Goal: Information Seeking & Learning: Understand process/instructions

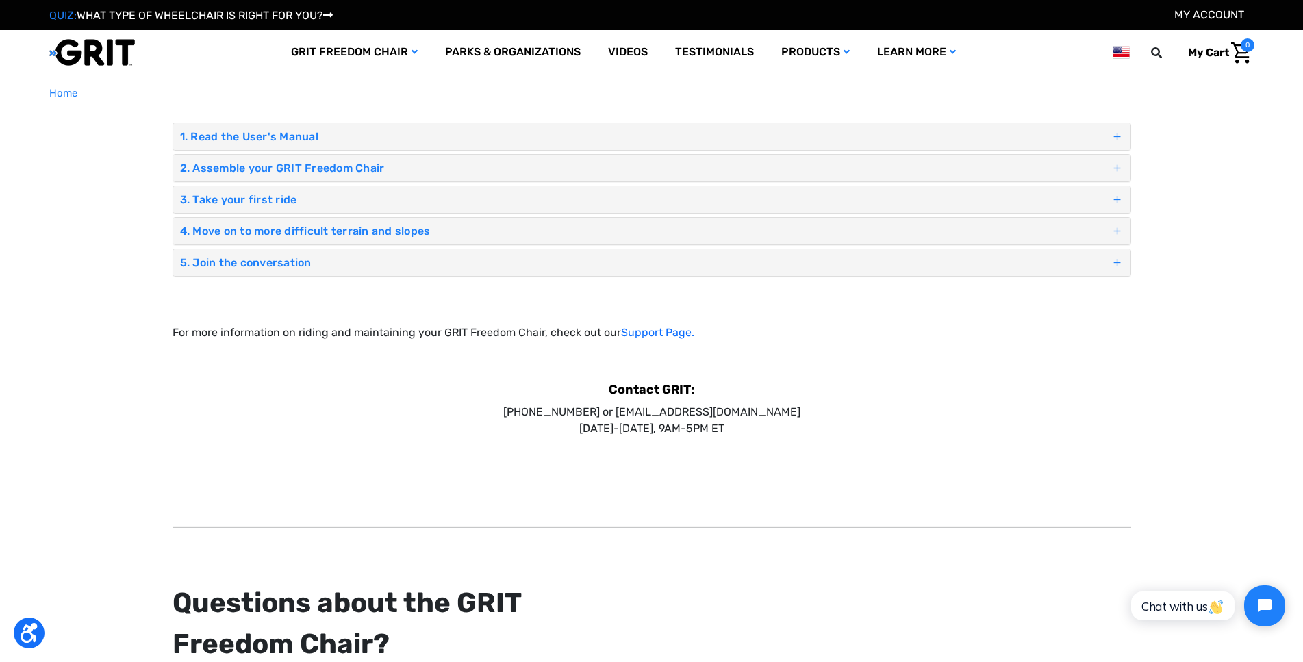
click at [345, 165] on h4 "2. Assemble your GRIT Freedom Chair" at bounding box center [645, 168] width 931 height 13
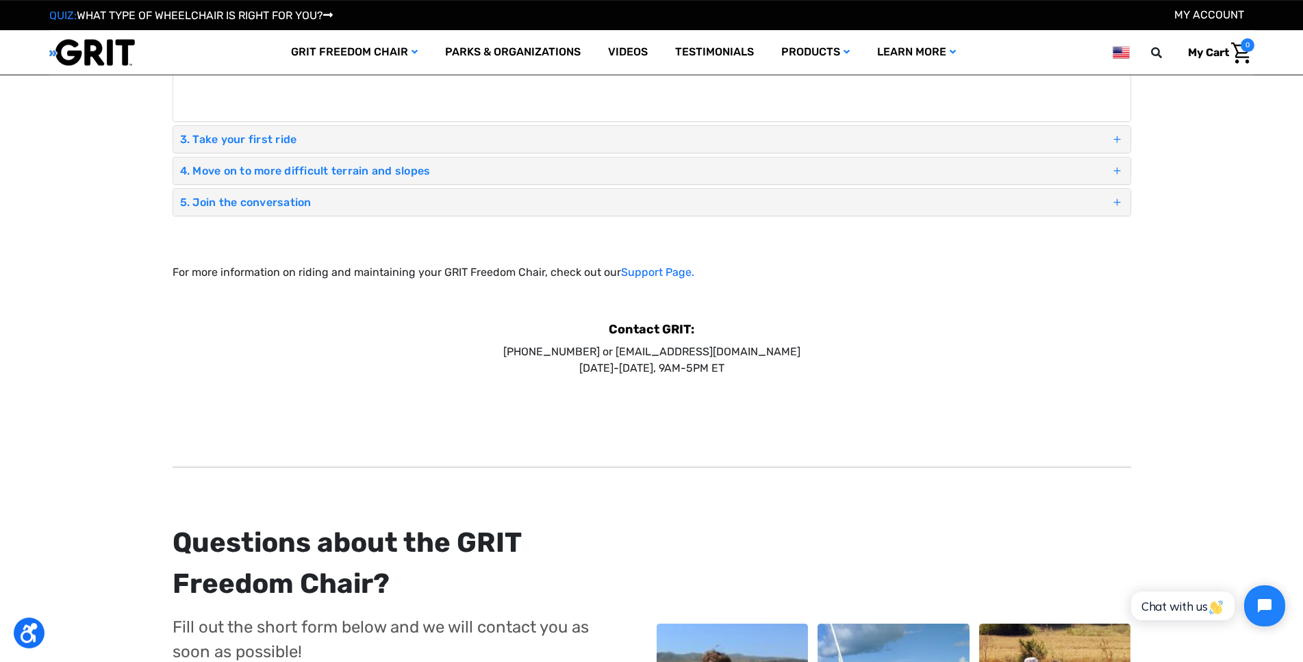
scroll to position [1188, 0]
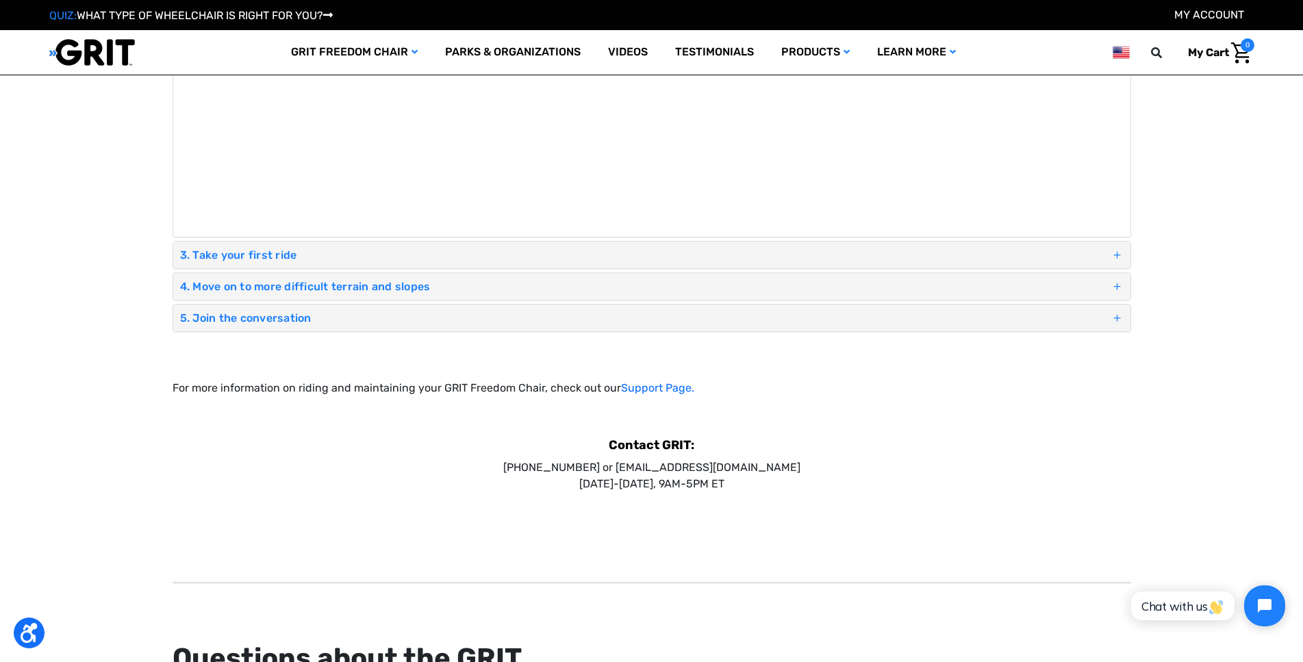
click at [658, 364] on div "1. Read the User's Manual Assembly instructions, riding tips & tricks, safety i…" at bounding box center [652, 5] width 959 height 2291
click at [651, 382] on link "Support Page." at bounding box center [657, 388] width 73 height 13
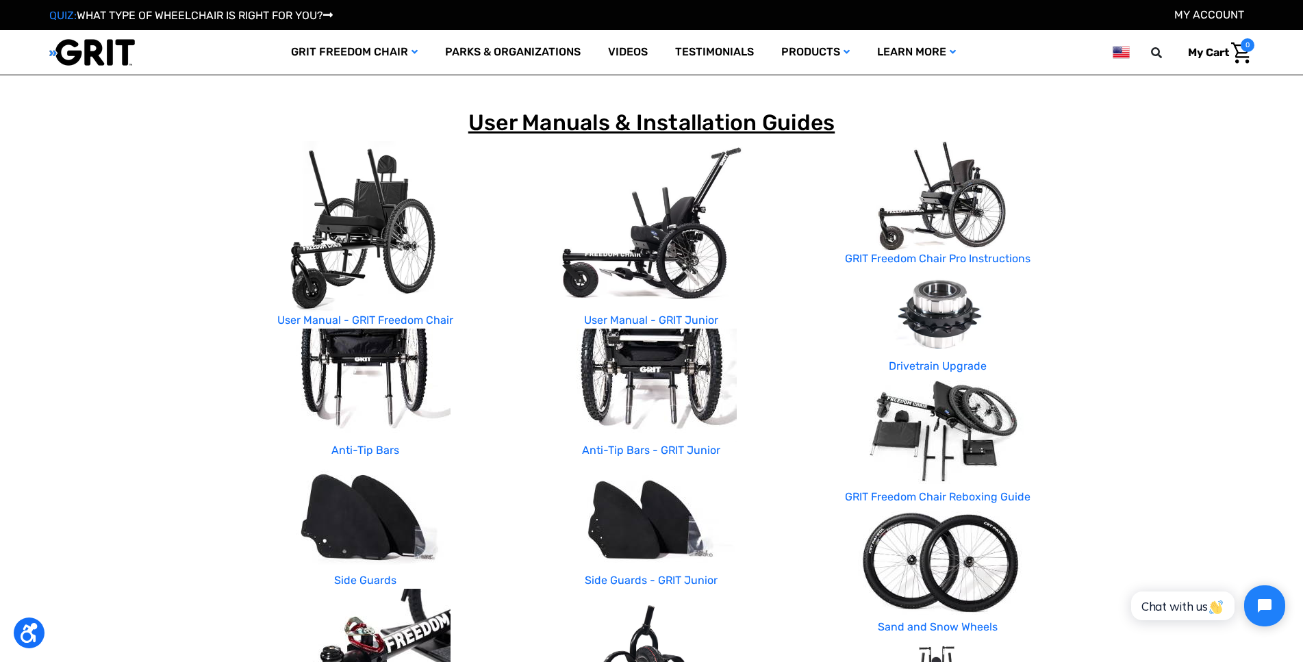
click at [360, 235] on img at bounding box center [365, 226] width 257 height 171
click at [390, 316] on link "User Manual - GRIT Freedom Chair" at bounding box center [365, 320] width 176 height 13
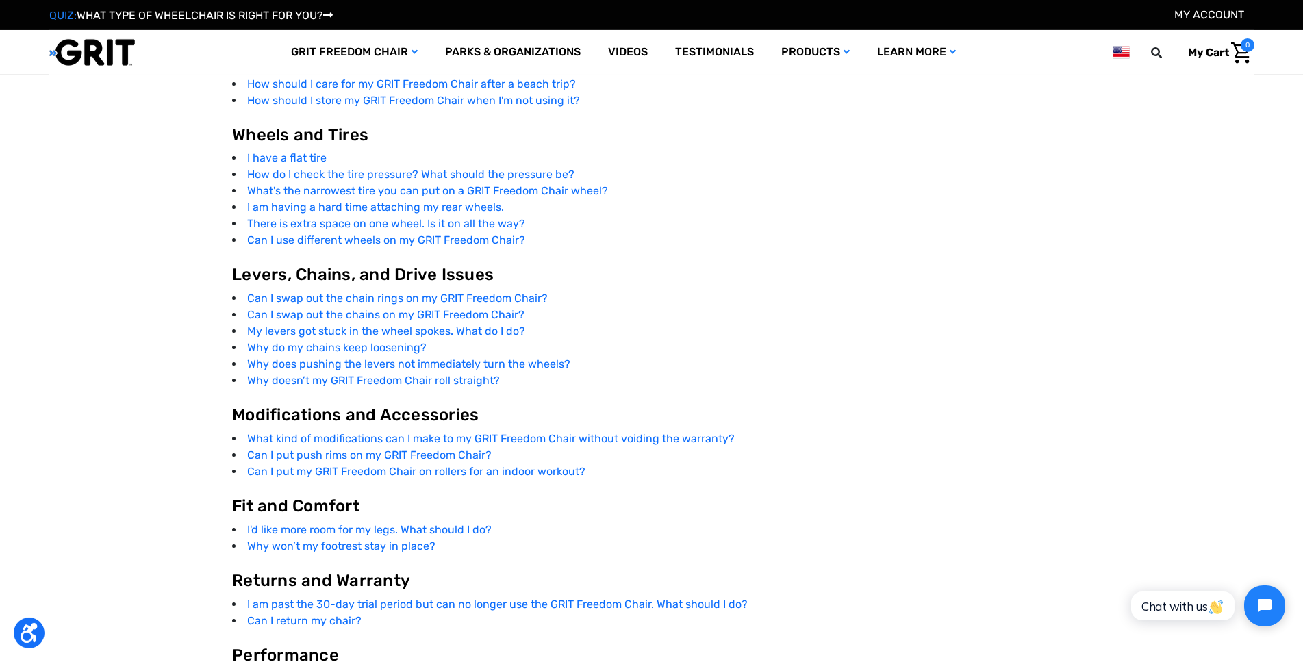
scroll to position [2865, 0]
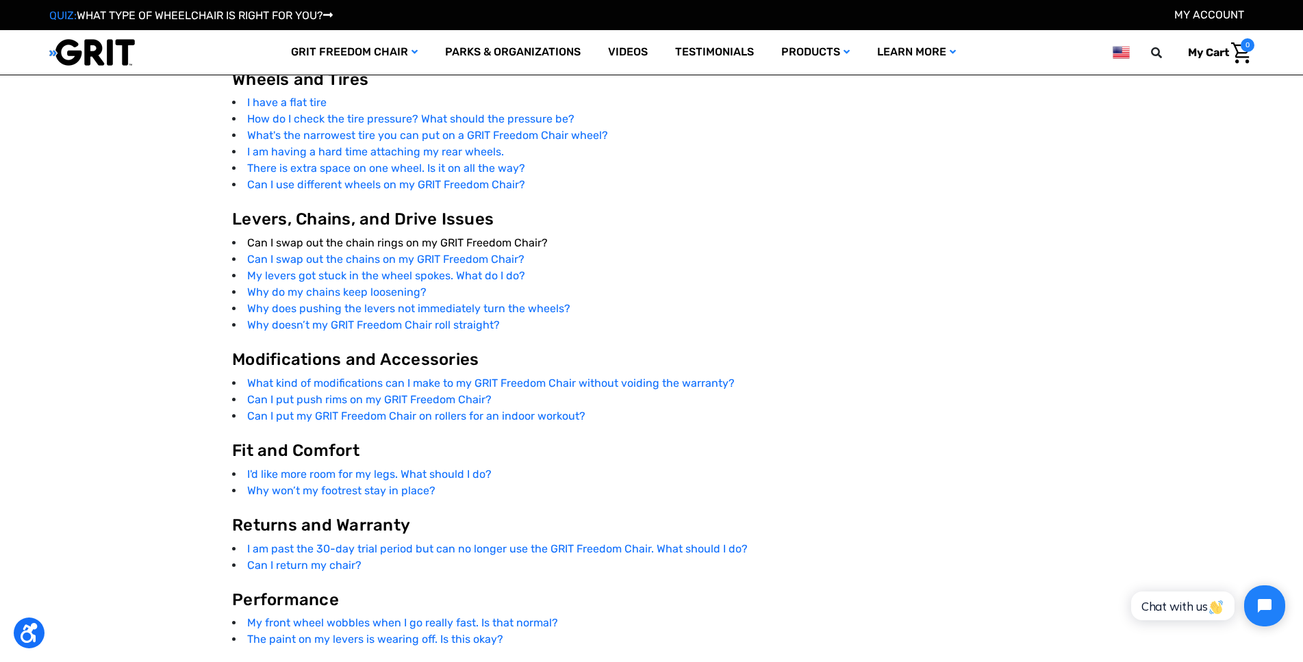
click at [399, 244] on link "Can I swap out the chain rings on my GRIT Freedom Chair?" at bounding box center [397, 242] width 301 height 13
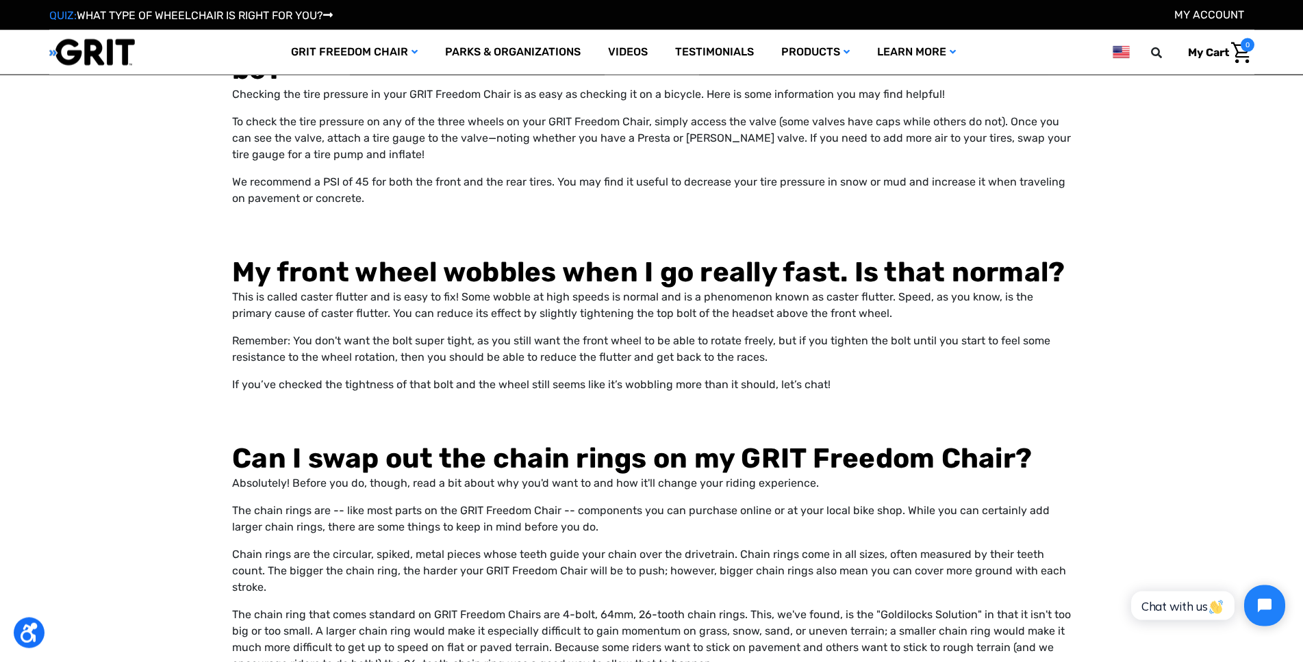
scroll to position [5677, 0]
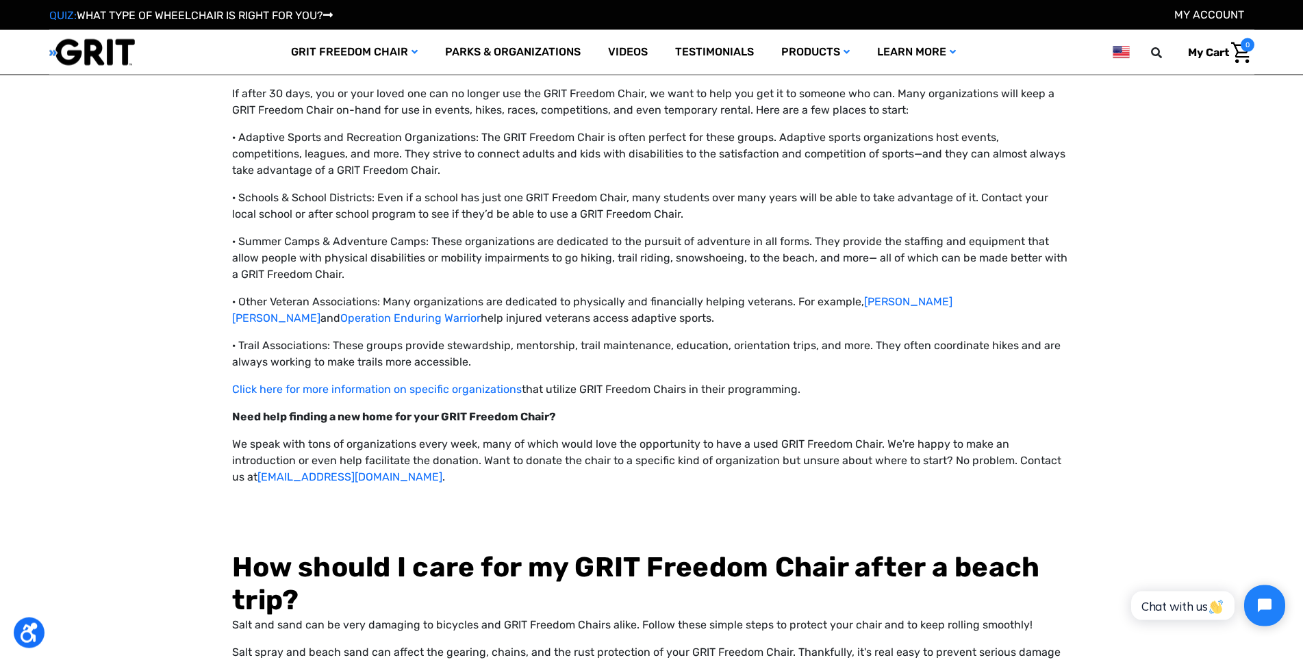
scroll to position [7357, 0]
